Goal: Task Accomplishment & Management: Use online tool/utility

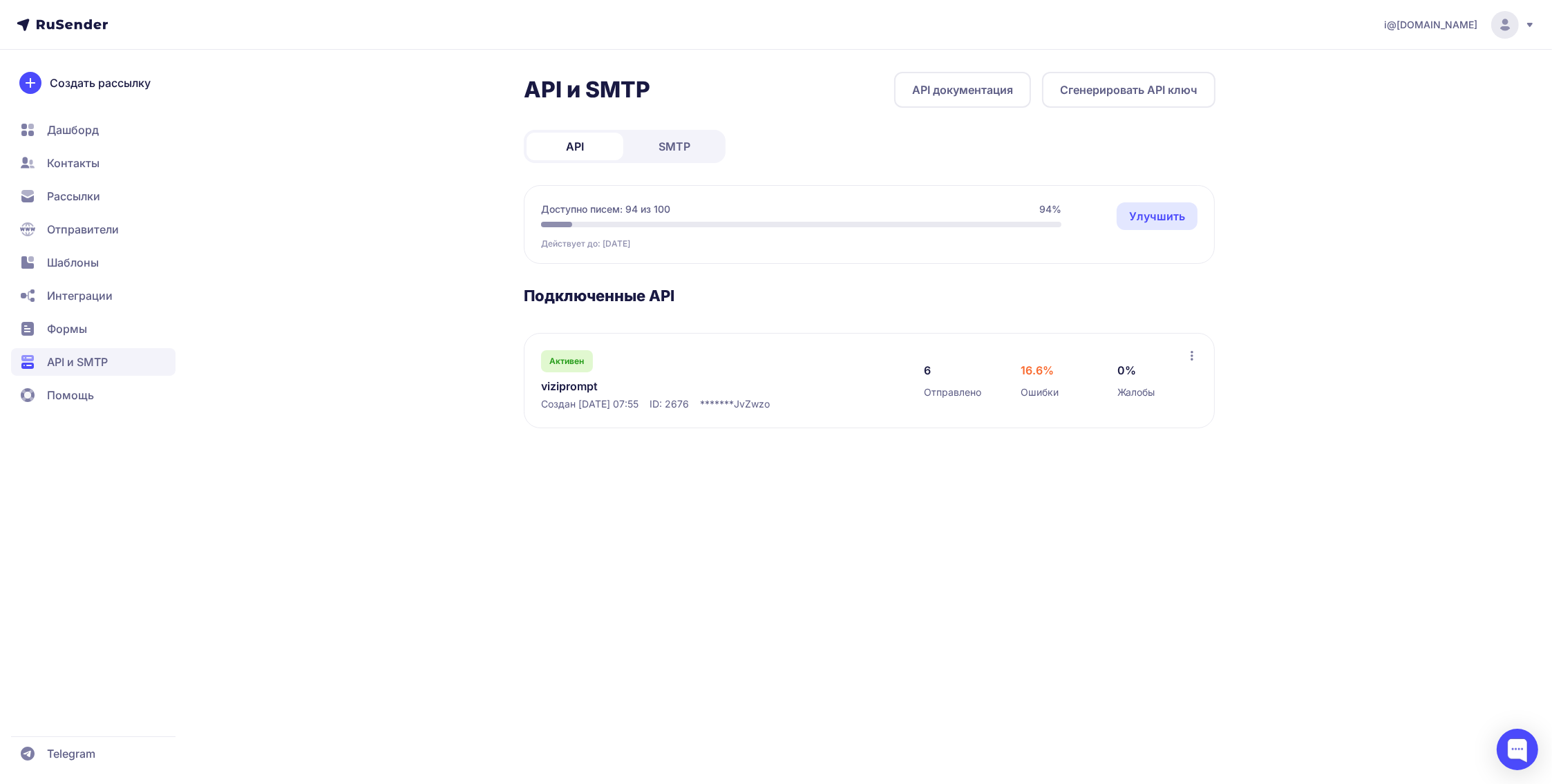
click at [1130, 215] on link "Улучшить" at bounding box center [1157, 216] width 81 height 27
click at [678, 153] on span "SMTP" at bounding box center [674, 147] width 32 height 17
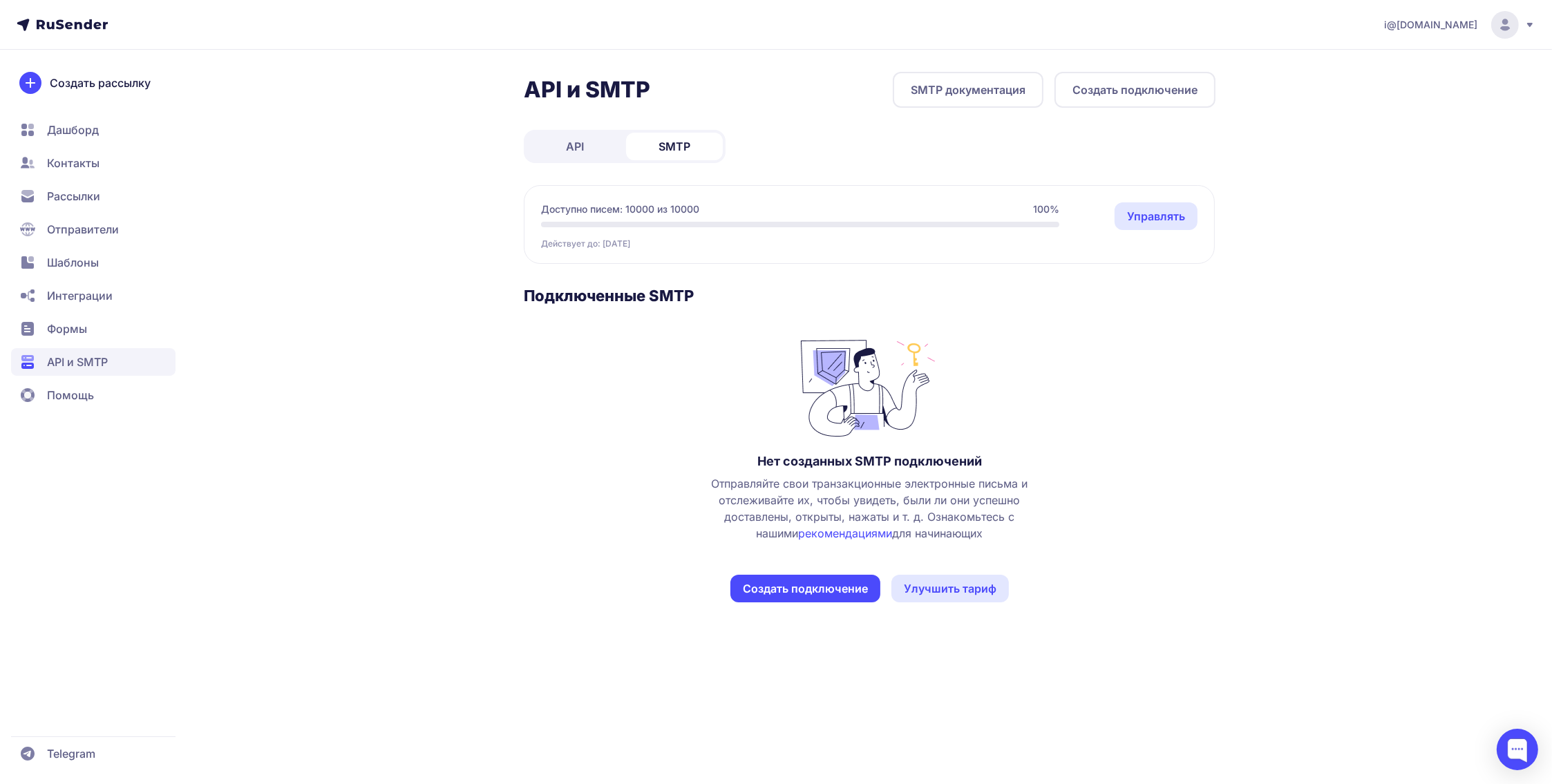
click at [1156, 216] on link "Управлять" at bounding box center [1156, 216] width 83 height 27
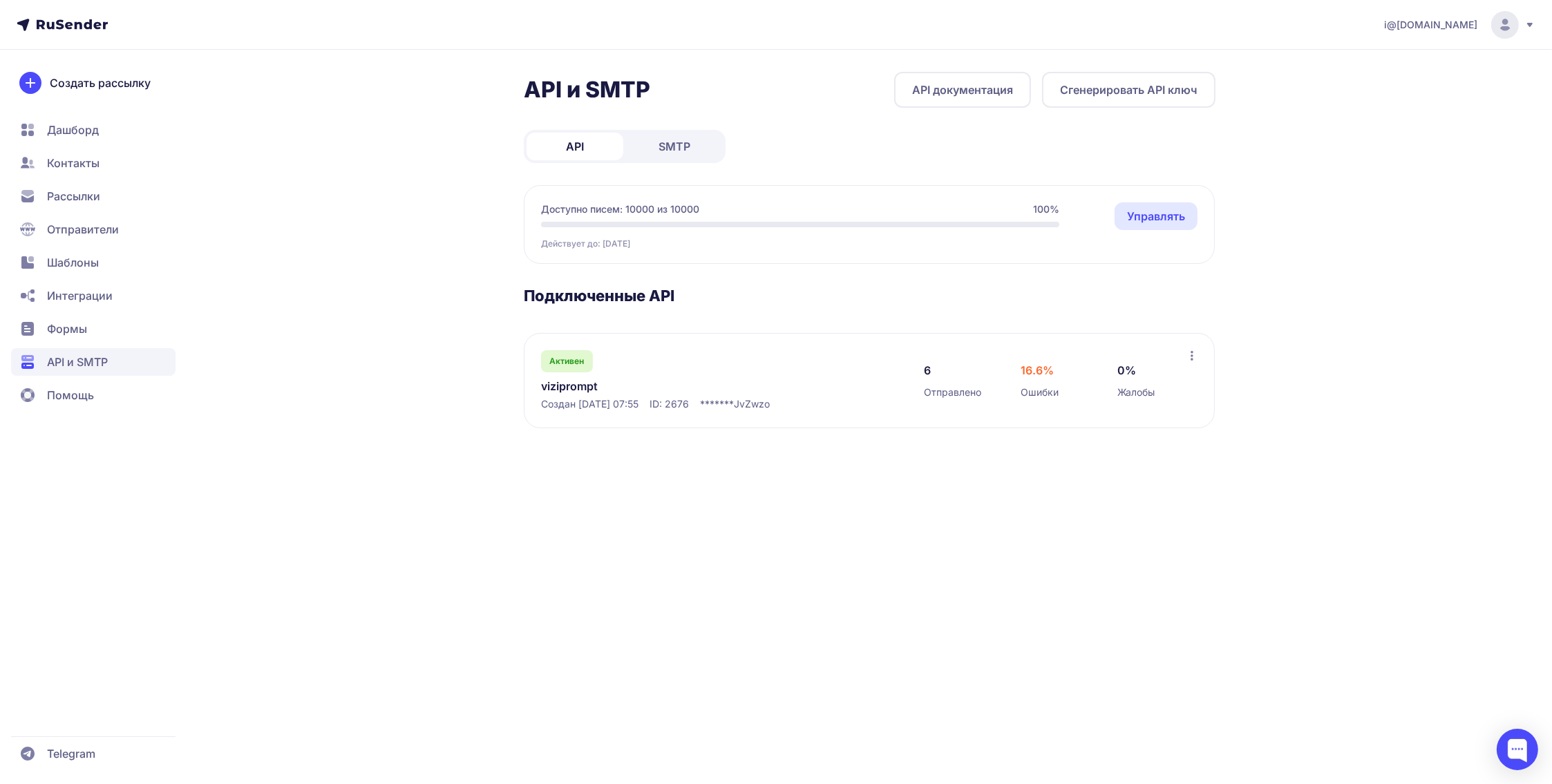
click at [697, 150] on link "SMTP" at bounding box center [674, 146] width 97 height 27
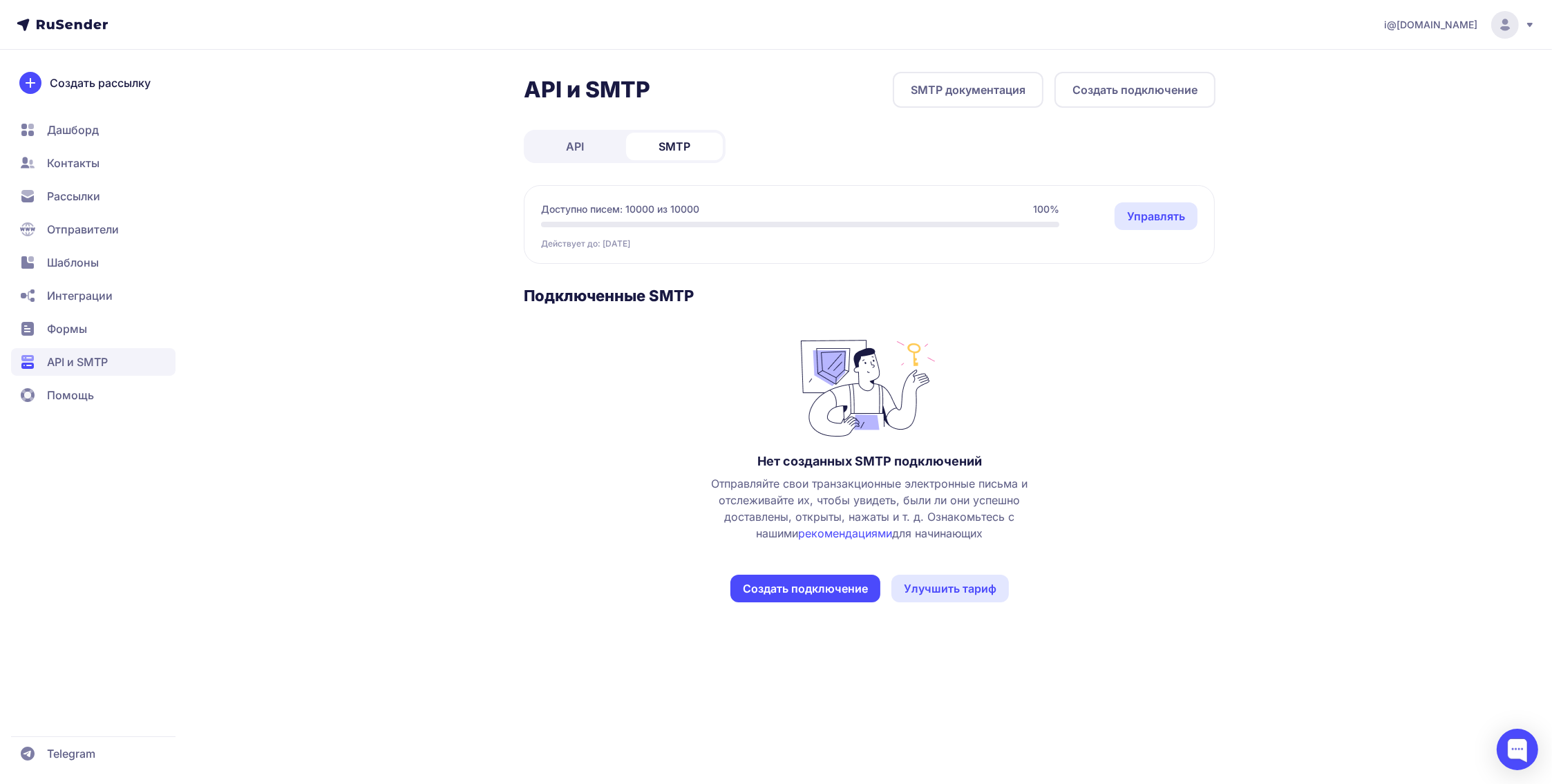
click at [964, 100] on link "SMTP документация" at bounding box center [968, 90] width 151 height 36
click at [107, 221] on span "Отправители" at bounding box center [83, 229] width 72 height 17
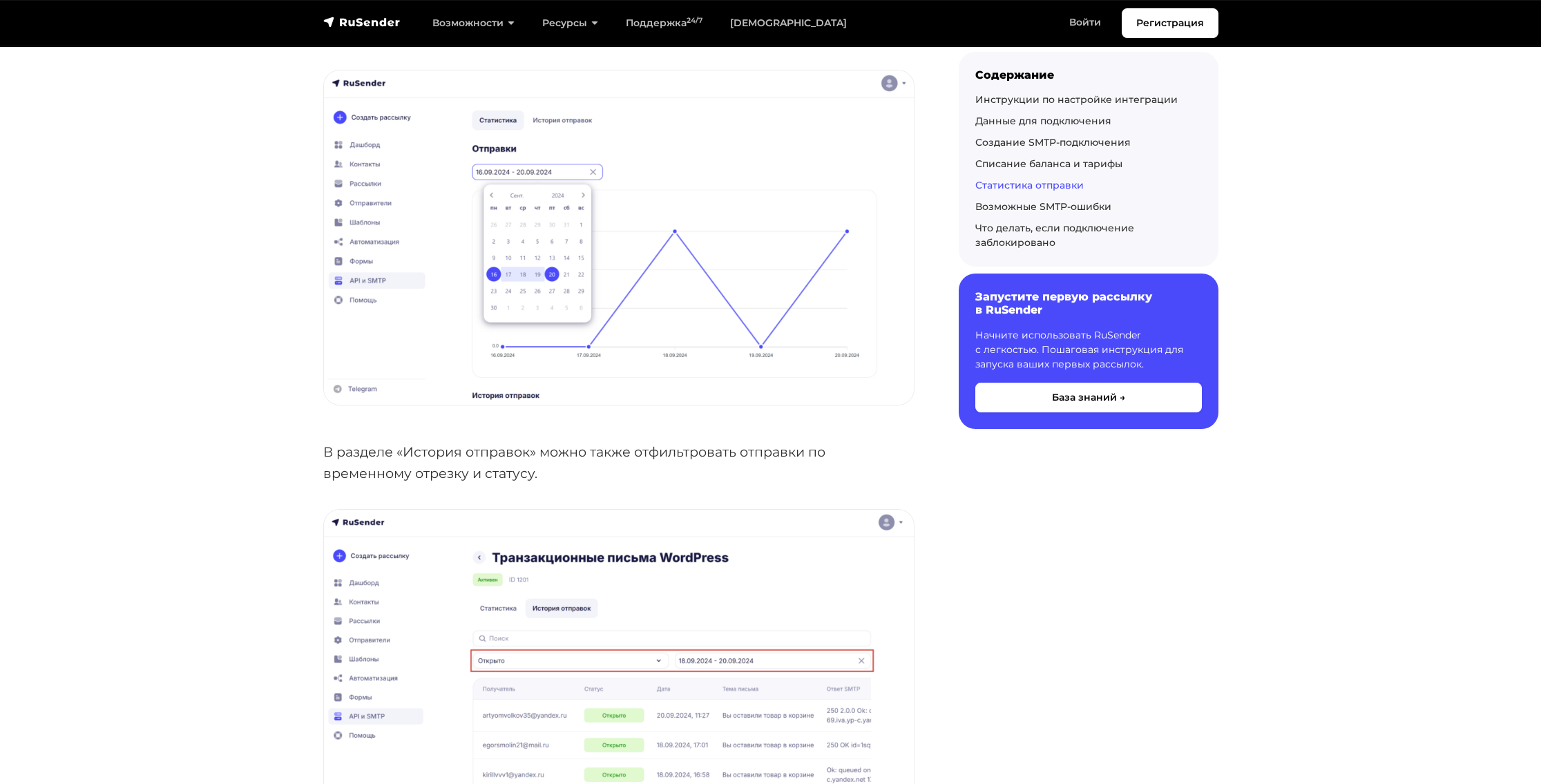
scroll to position [3590, 0]
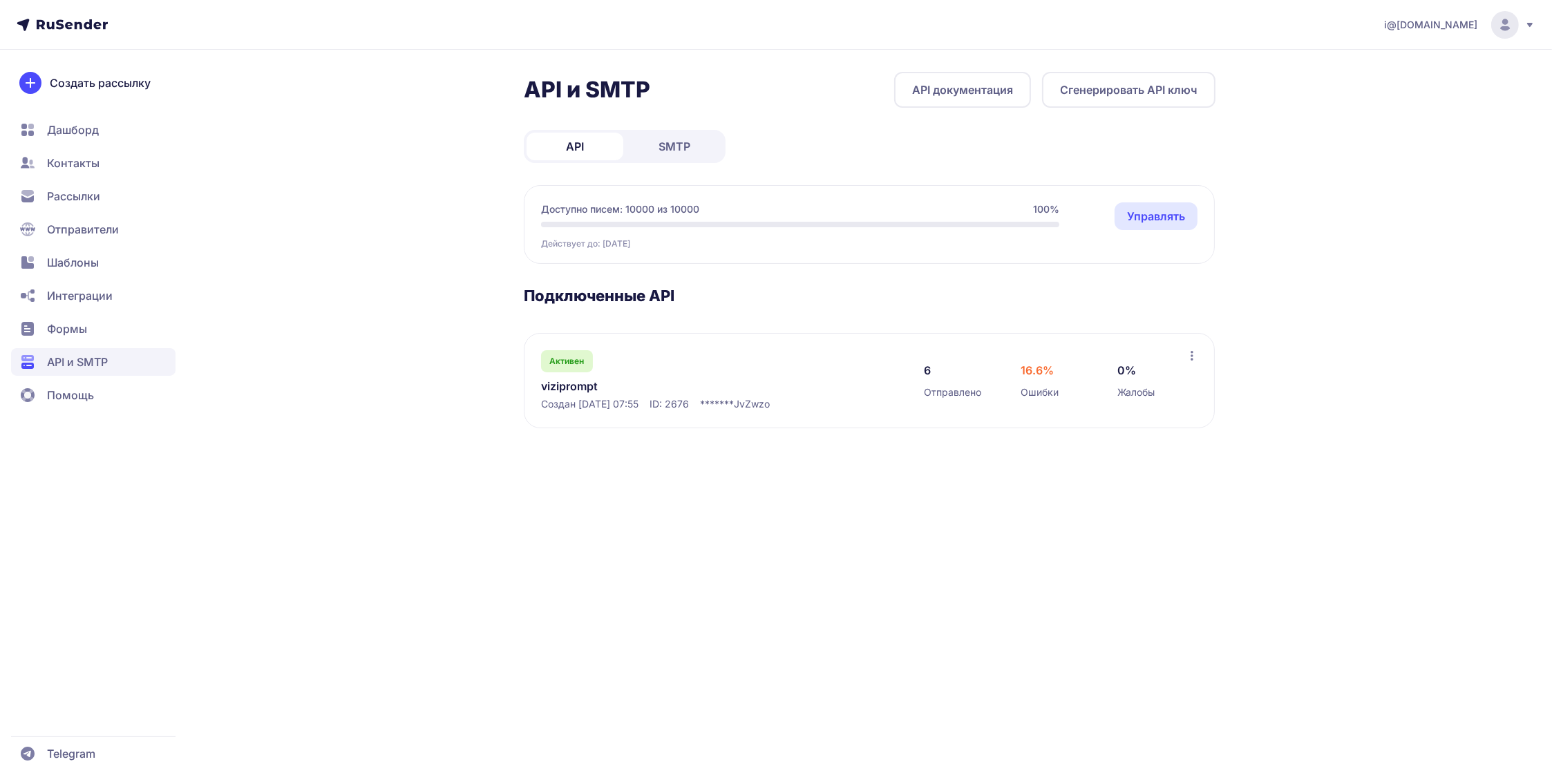
click at [669, 147] on span "SMTP" at bounding box center [674, 147] width 32 height 17
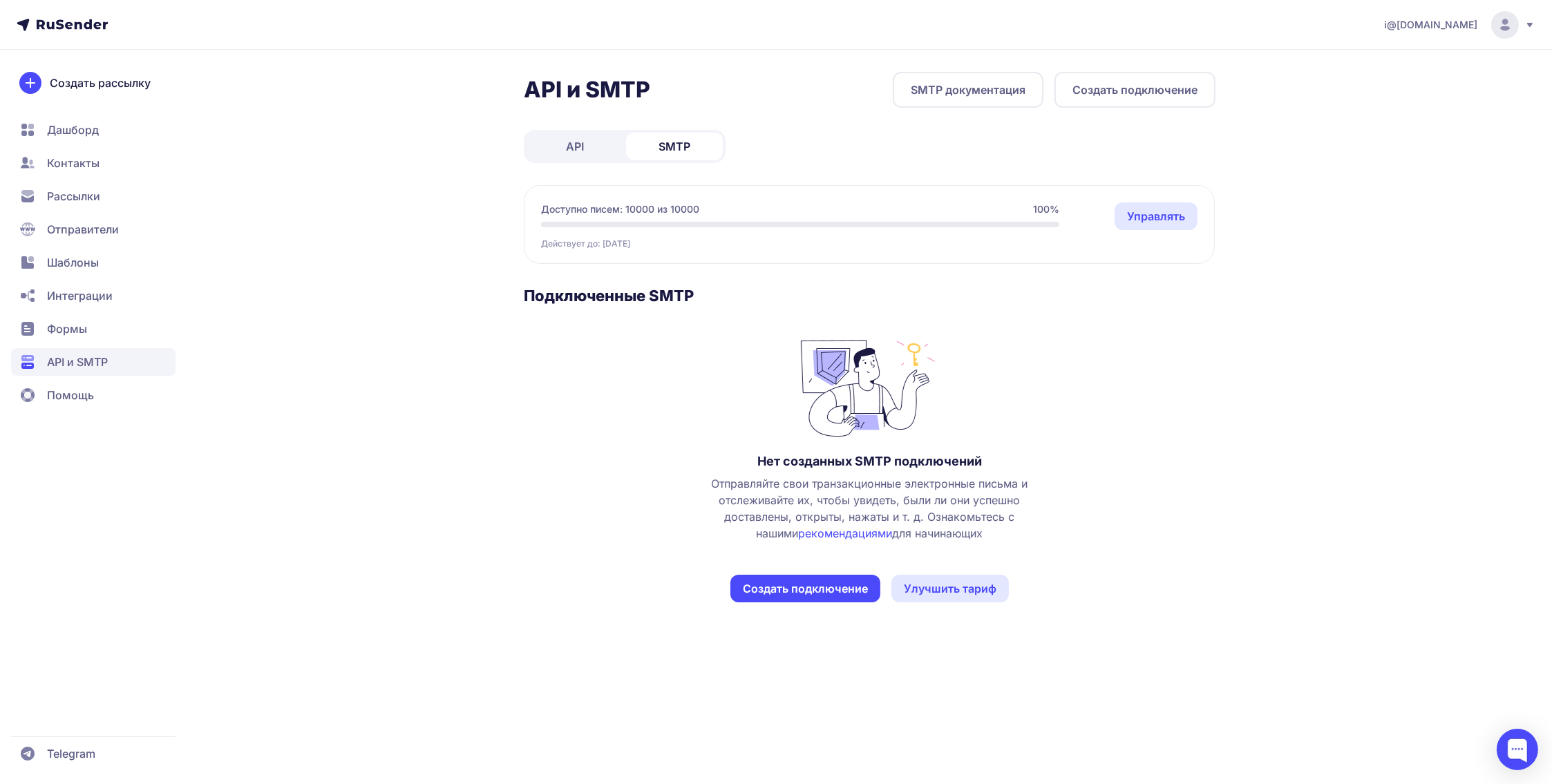
click at [829, 586] on button "Создать подключение" at bounding box center [805, 588] width 150 height 27
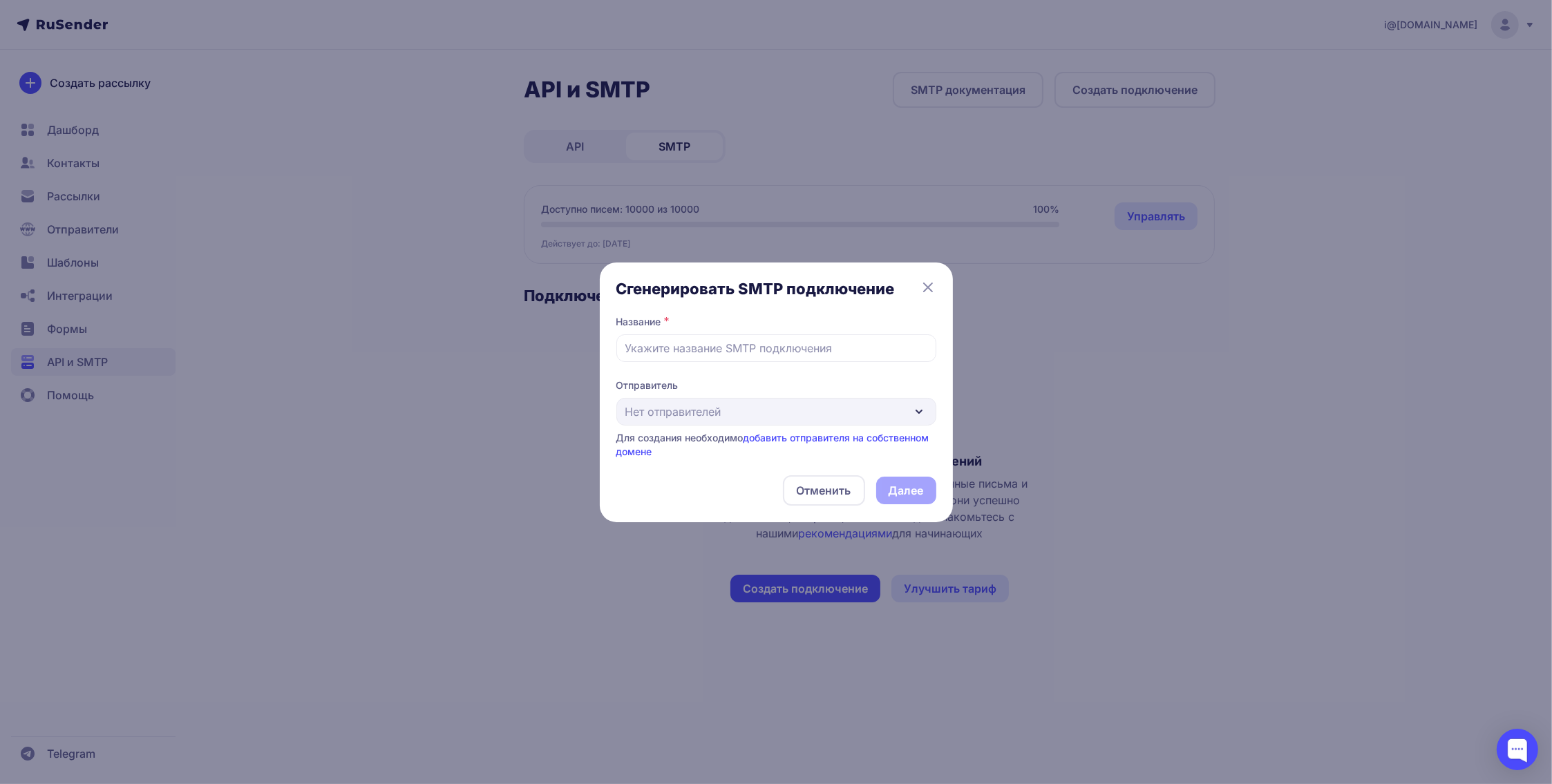
click at [802, 482] on button "Отменить" at bounding box center [823, 490] width 82 height 30
